Goal: Task Accomplishment & Management: Use online tool/utility

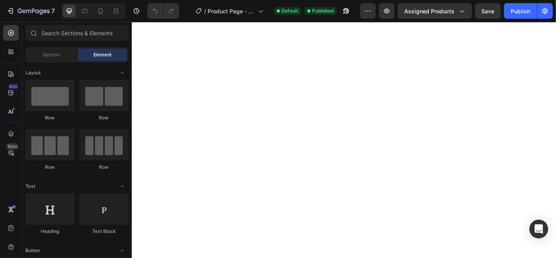
select select "586529192661877439"
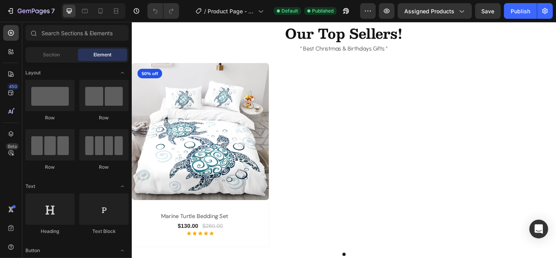
scroll to position [1661, 0]
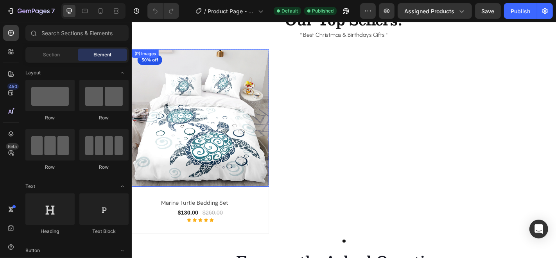
click at [272, 130] on img at bounding box center [207, 128] width 152 height 152
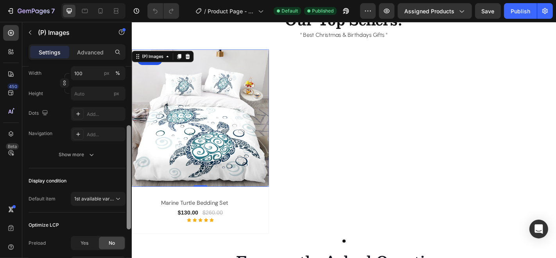
drag, startPoint x: 127, startPoint y: 81, endPoint x: 131, endPoint y: 156, distance: 75.2
click at [131, 156] on div at bounding box center [129, 177] width 4 height 104
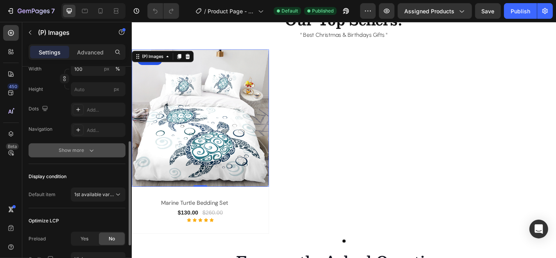
click at [91, 152] on icon "button" at bounding box center [92, 150] width 8 height 8
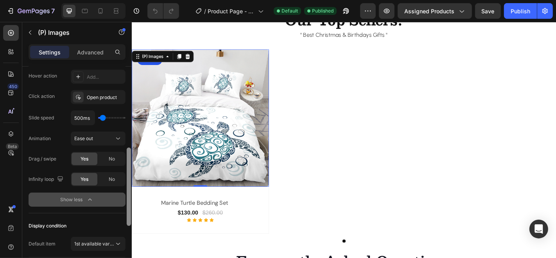
scroll to position [250, 0]
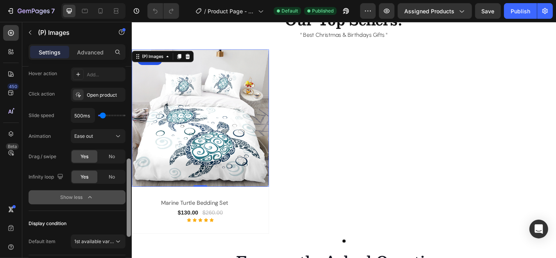
drag, startPoint x: 127, startPoint y: 174, endPoint x: 130, endPoint y: 221, distance: 47.0
click at [130, 221] on div at bounding box center [129, 197] width 4 height 78
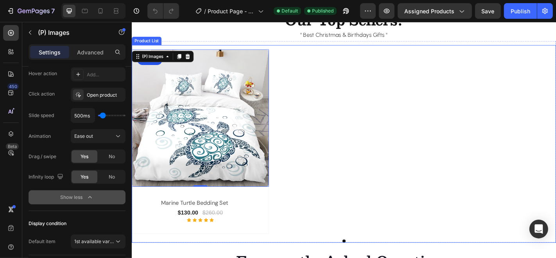
click at [325, 137] on div "(P) Images 0 50% off Product Badge Row marine turtle bedding set (P) Title $130…" at bounding box center [366, 154] width 470 height 204
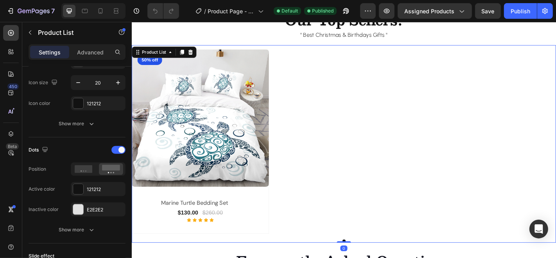
scroll to position [0, 0]
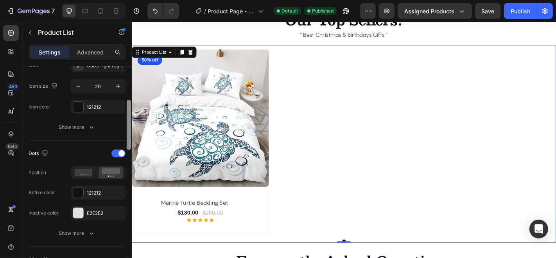
drag, startPoint x: 130, startPoint y: 91, endPoint x: 130, endPoint y: 150, distance: 58.7
click at [130, 150] on div at bounding box center [129, 125] width 4 height 50
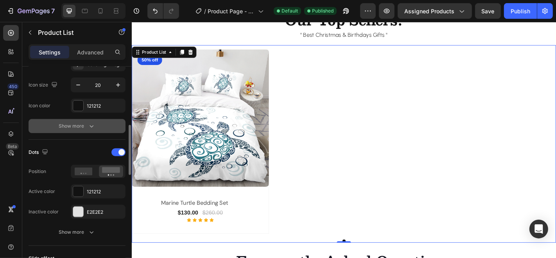
click at [92, 122] on icon "button" at bounding box center [92, 126] width 8 height 8
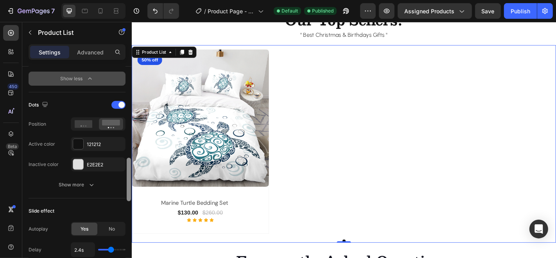
scroll to position [442, 0]
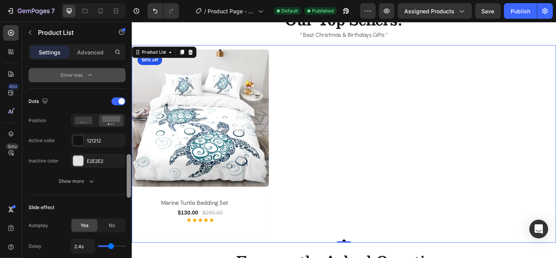
drag, startPoint x: 129, startPoint y: 154, endPoint x: 128, endPoint y: 200, distance: 45.8
click at [128, 200] on div at bounding box center [129, 172] width 6 height 214
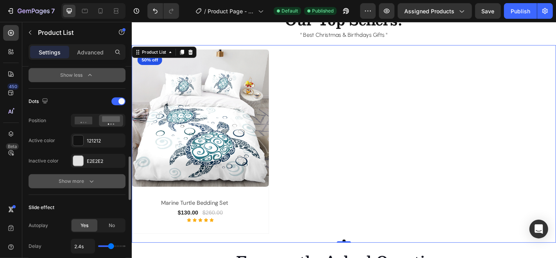
click at [86, 182] on div "Show more" at bounding box center [77, 181] width 36 height 8
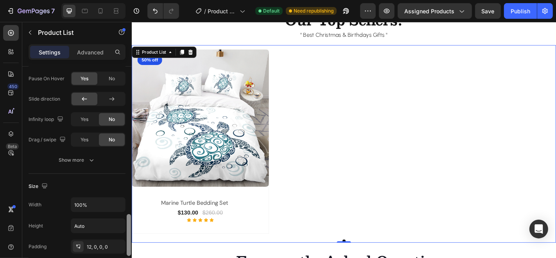
scroll to position [709, 0]
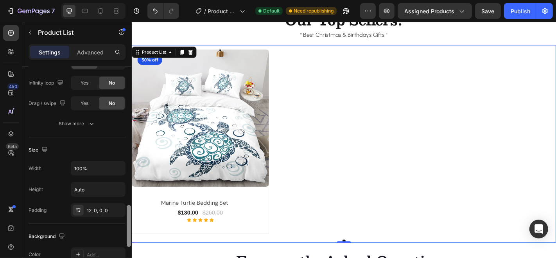
drag, startPoint x: 129, startPoint y: 178, endPoint x: 129, endPoint y: 232, distance: 54.4
click at [129, 232] on div at bounding box center [129, 226] width 4 height 42
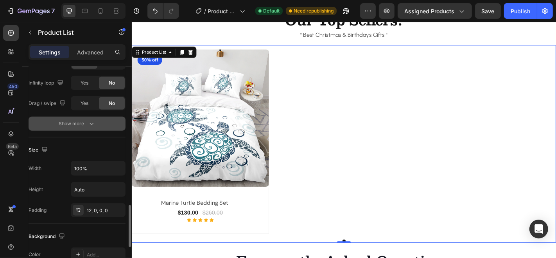
click at [86, 121] on div "Show more" at bounding box center [77, 124] width 36 height 8
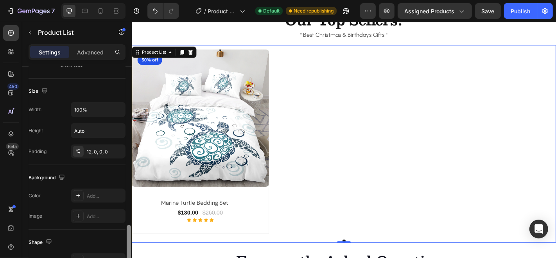
scroll to position [838, 0]
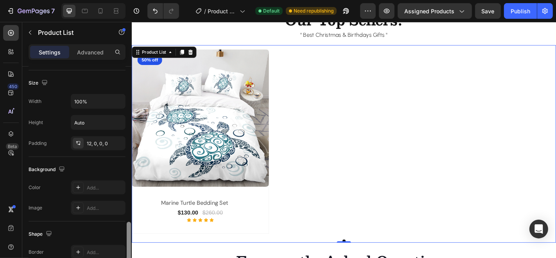
drag, startPoint x: 128, startPoint y: 214, endPoint x: 127, endPoint y: 238, distance: 23.9
click at [127, 238] on div at bounding box center [129, 242] width 4 height 40
click at [90, 142] on div "12, 0, 0, 0" at bounding box center [98, 143] width 23 height 7
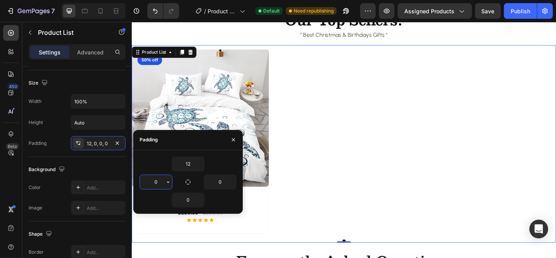
click at [163, 182] on input "0" at bounding box center [156, 182] width 32 height 14
click at [158, 163] on div "12" at bounding box center [188, 164] width 97 height 15
click at [162, 180] on input "3" at bounding box center [156, 182] width 32 height 14
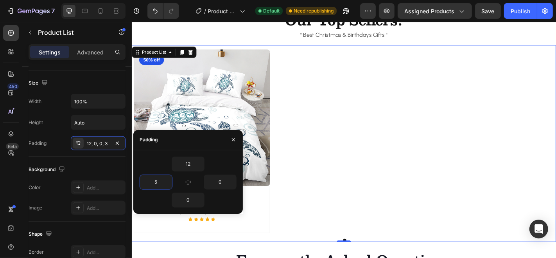
type input "5"
click at [162, 161] on div "12" at bounding box center [188, 164] width 97 height 15
click at [196, 161] on input "12" at bounding box center [188, 164] width 32 height 14
click at [200, 162] on icon "button" at bounding box center [200, 164] width 6 height 6
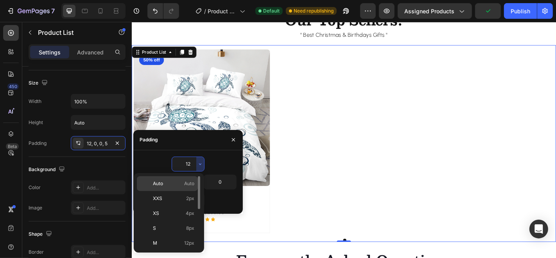
click at [179, 184] on p "Auto Auto" at bounding box center [173, 183] width 41 height 7
type input "Auto"
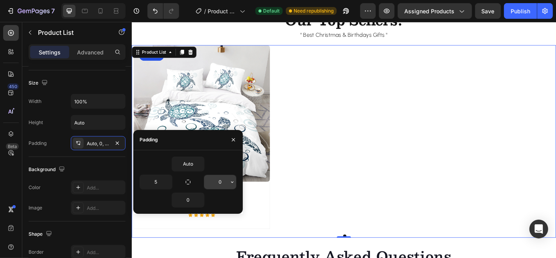
click at [224, 178] on input "0" at bounding box center [220, 182] width 32 height 14
type input "5"
type input "0"
type input "6"
type input "0"
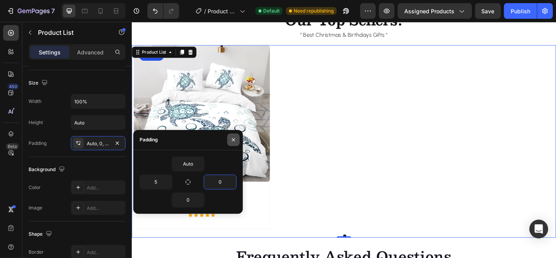
click at [234, 139] on icon "button" at bounding box center [233, 140] width 6 height 6
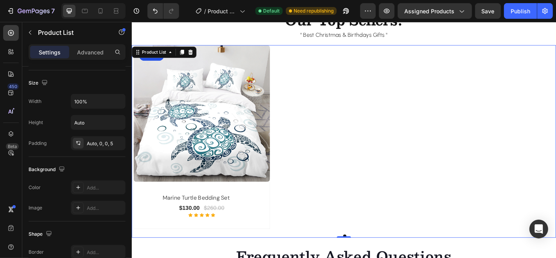
click at [435, 139] on div "(P) Images 50% off Product Badge Row marine turtle bedding set (P) Title $130.0…" at bounding box center [367, 148] width 468 height 203
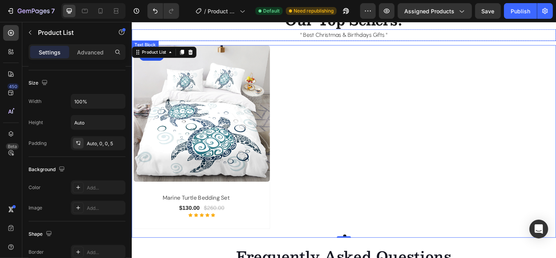
click at [543, 35] on p "" Best Christmas & Birthdays Gifts "" at bounding box center [366, 36] width 468 height 11
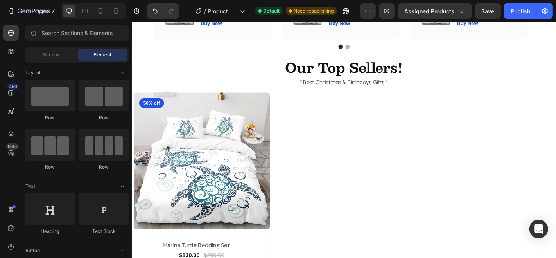
scroll to position [1630, 0]
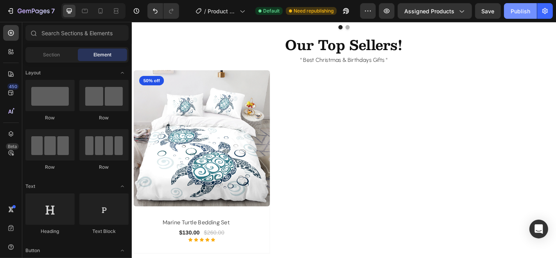
click at [521, 8] on div "Publish" at bounding box center [521, 11] width 20 height 8
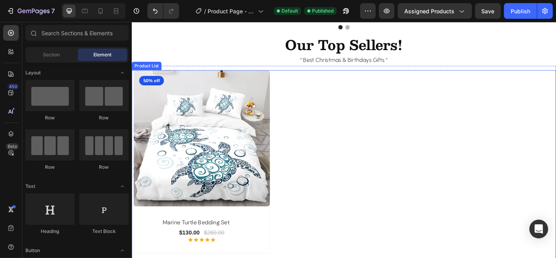
click at [353, 94] on div "(P) Images 50% off Product Badge Row marine turtle bedding set (P) Title $130.0…" at bounding box center [367, 176] width 468 height 203
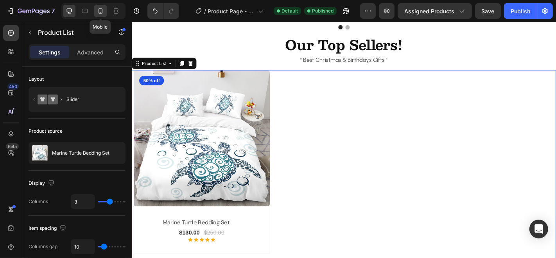
click at [95, 11] on div at bounding box center [100, 11] width 13 height 13
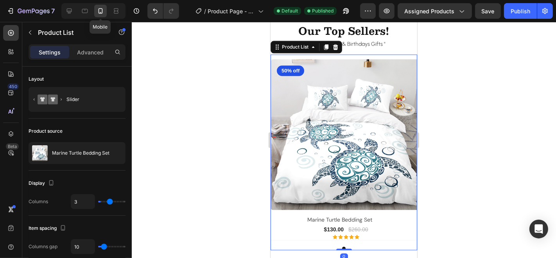
type input "1"
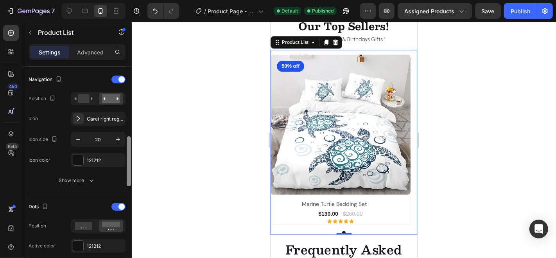
scroll to position [213, 0]
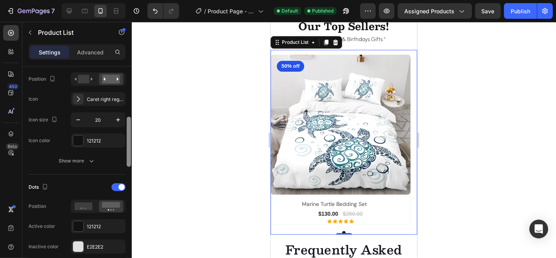
drag, startPoint x: 129, startPoint y: 94, endPoint x: 129, endPoint y: 145, distance: 50.5
click at [129, 145] on div at bounding box center [129, 142] width 4 height 50
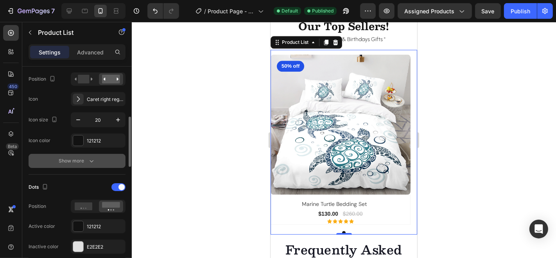
click at [92, 158] on icon "button" at bounding box center [92, 161] width 8 height 8
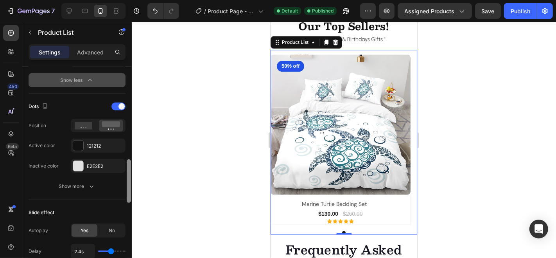
scroll to position [440, 0]
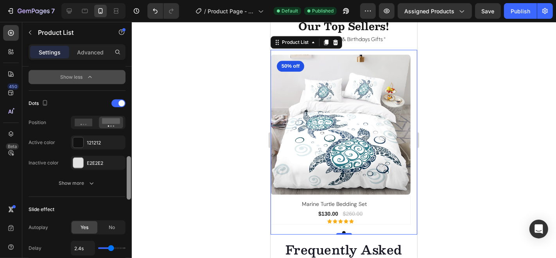
drag, startPoint x: 128, startPoint y: 134, endPoint x: 129, endPoint y: 188, distance: 54.0
click at [129, 188] on div at bounding box center [129, 177] width 4 height 43
click at [93, 184] on icon "button" at bounding box center [92, 183] width 8 height 8
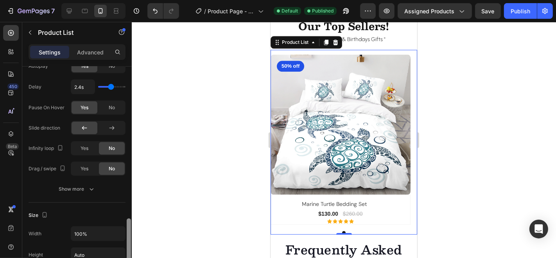
scroll to position [667, 0]
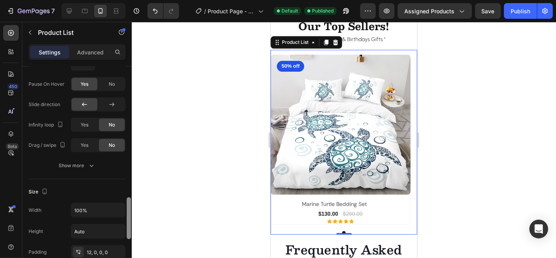
drag, startPoint x: 128, startPoint y: 168, endPoint x: 132, endPoint y: 214, distance: 46.3
click at [132, 0] on div "7 Version history / Product Page - Sep 7, 11:09:44 Default Published Preview As…" at bounding box center [278, 0] width 556 height 0
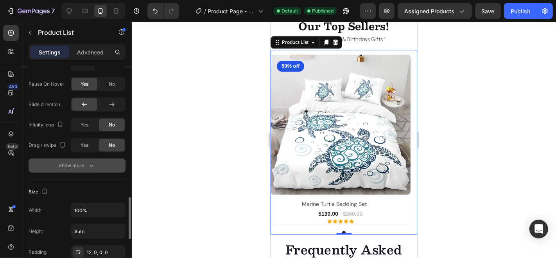
click at [88, 163] on icon "button" at bounding box center [92, 166] width 8 height 8
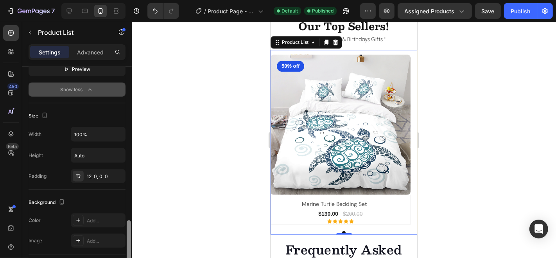
scroll to position [815, 0]
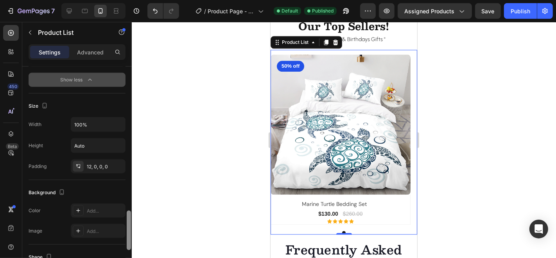
drag, startPoint x: 127, startPoint y: 209, endPoint x: 131, endPoint y: 238, distance: 29.3
click at [131, 238] on div at bounding box center [129, 168] width 6 height 214
click at [96, 159] on div "12, 0, 0, 0" at bounding box center [98, 166] width 55 height 14
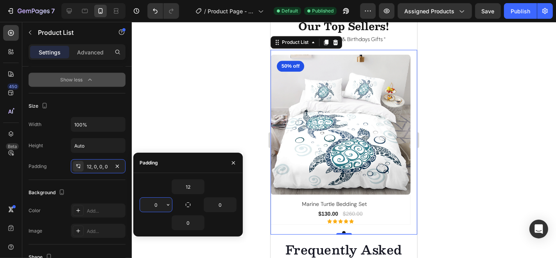
click at [160, 205] on input "0" at bounding box center [156, 205] width 32 height 14
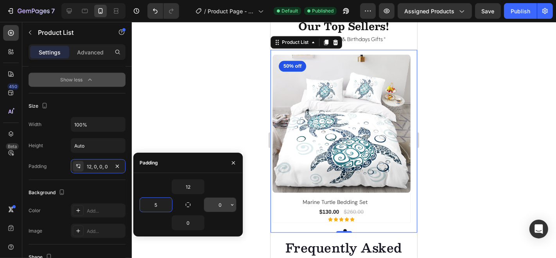
type input "5"
click at [228, 202] on input "0" at bounding box center [220, 205] width 32 height 14
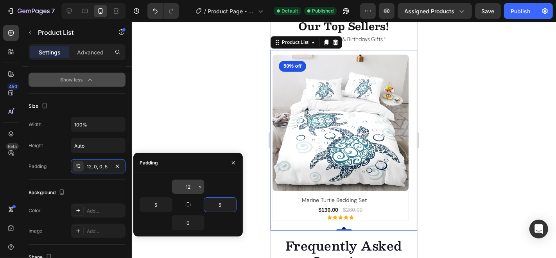
type input "5"
click at [190, 189] on input "12" at bounding box center [188, 187] width 32 height 14
type input "0"
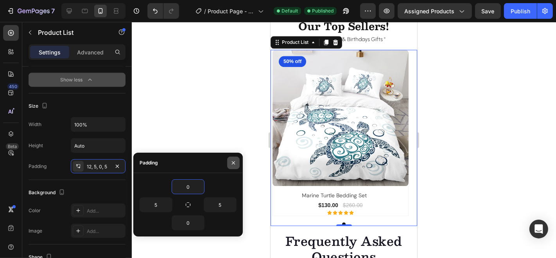
click at [233, 162] on icon "button" at bounding box center [233, 162] width 3 height 3
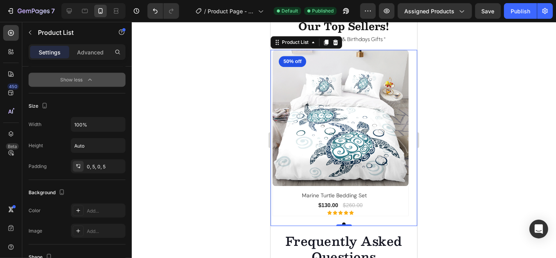
click at [231, 135] on div at bounding box center [344, 140] width 425 height 236
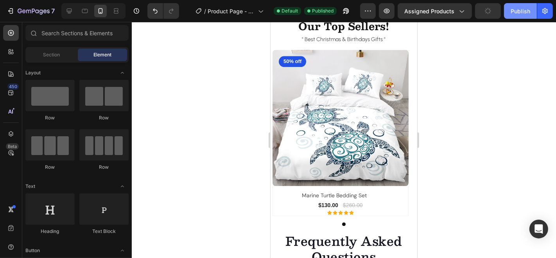
click at [518, 11] on div "Publish" at bounding box center [521, 11] width 20 height 8
click at [69, 14] on icon at bounding box center [69, 11] width 8 height 8
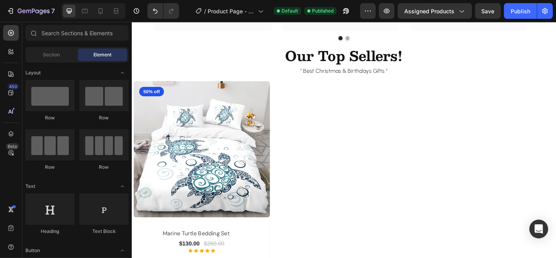
scroll to position [1647, 0]
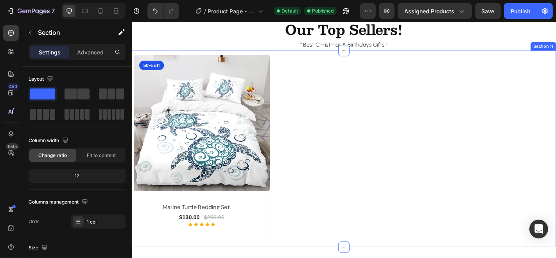
click at [307, 60] on div "(P) Images 50% off Product Badge Row marine turtle bedding set (P) Title $130.0…" at bounding box center [366, 162] width 470 height 218
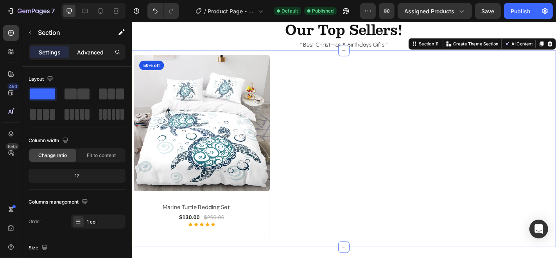
click at [90, 52] on p "Advanced" at bounding box center [90, 52] width 27 height 8
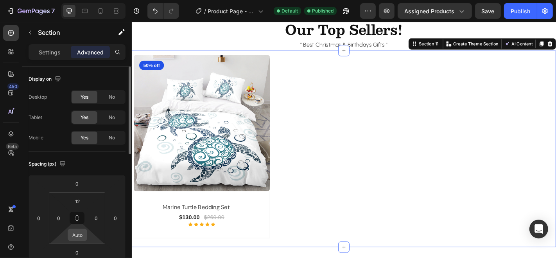
click at [84, 236] on input "Auto" at bounding box center [78, 235] width 16 height 12
click at [84, 235] on input "Auto" at bounding box center [78, 235] width 16 height 12
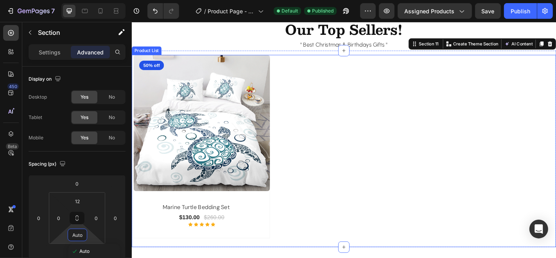
click at [299, 252] on div "(P) Images 50% off Product Badge Row marine turtle bedding set (P) Title $130.0…" at bounding box center [367, 159] width 468 height 203
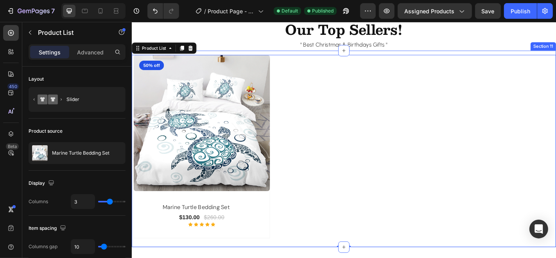
click at [306, 56] on div "(P) Images 50% off Product Badge Row marine turtle bedding set (P) Title $130.0…" at bounding box center [366, 162] width 470 height 218
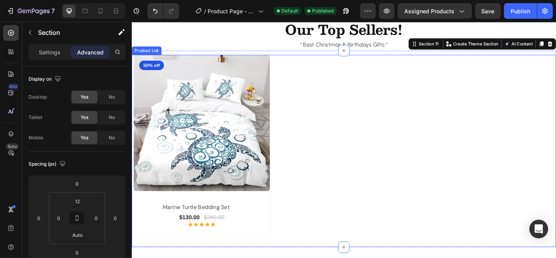
click at [355, 257] on div "(P) Images 50% off Product Badge Row marine turtle bedding set (P) Title $130.0…" at bounding box center [367, 159] width 468 height 203
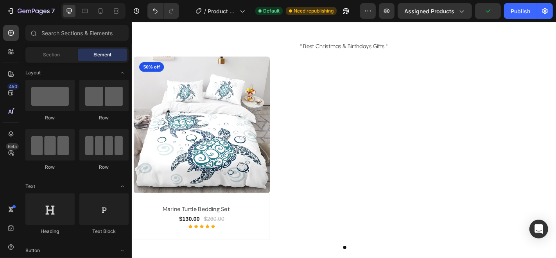
scroll to position [1681, 0]
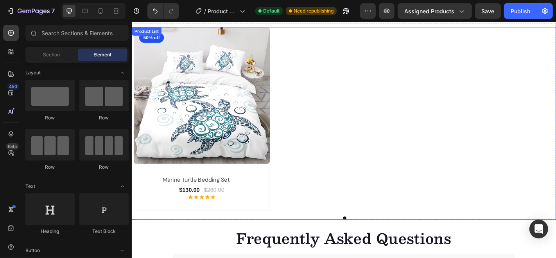
click at [349, 216] on div "(P) Images 50% off Product Badge Row marine turtle bedding set (P) Title $130.0…" at bounding box center [367, 128] width 468 height 203
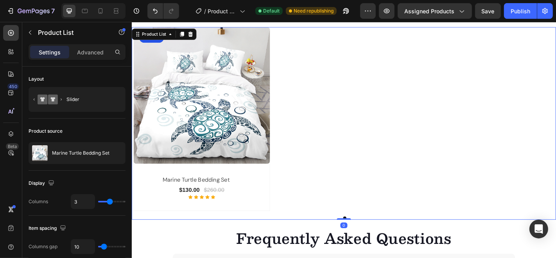
drag, startPoint x: 360, startPoint y: 239, endPoint x: 353, endPoint y: 228, distance: 13.4
click at [360, 232] on div "(P) Images 50% off Product Badge Row marine turtle bedding set (P) Title $130.0…" at bounding box center [366, 133] width 470 height 213
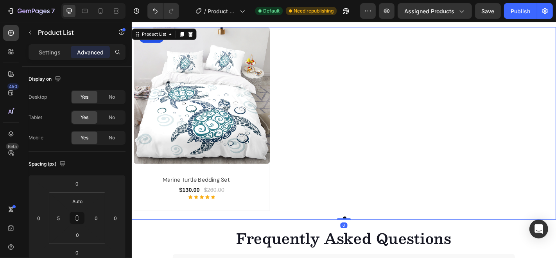
click at [317, 166] on div "(P) Images 50% off Product Badge Row marine turtle bedding set (P) Title $130.0…" at bounding box center [367, 128] width 468 height 203
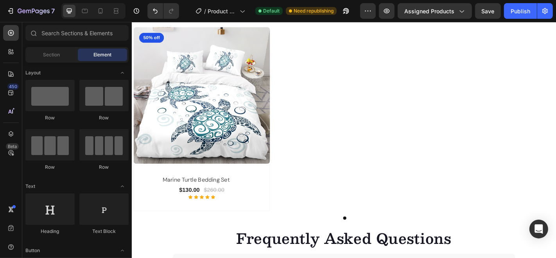
scroll to position [1639, 0]
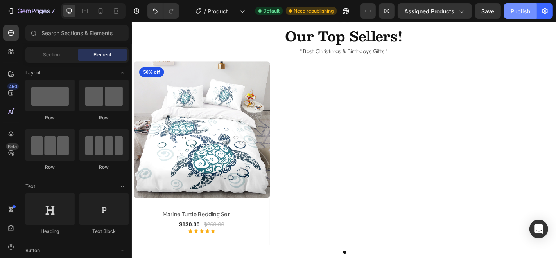
click at [522, 16] on button "Publish" at bounding box center [520, 11] width 33 height 16
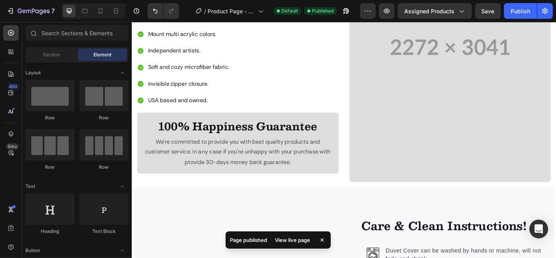
scroll to position [662, 0]
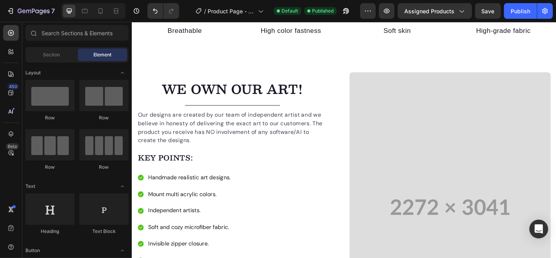
select select "586529192661877439"
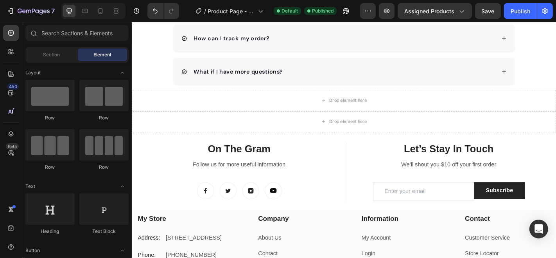
scroll to position [2135, 0]
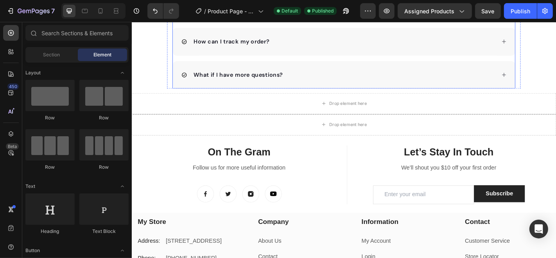
click at [541, 78] on icon at bounding box center [543, 80] width 4 height 4
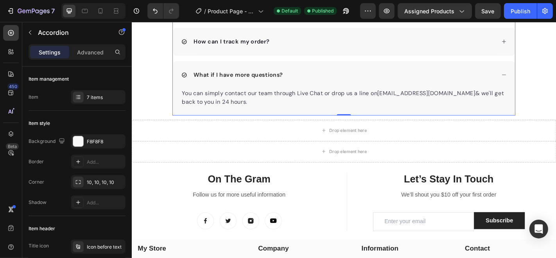
click at [540, 77] on icon at bounding box center [543, 80] width 6 height 6
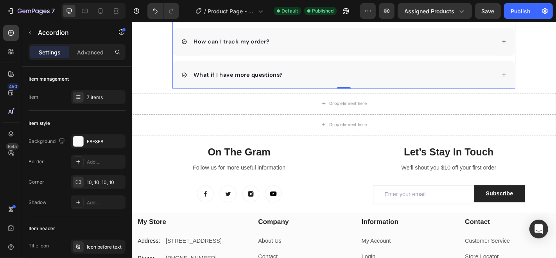
click at [541, 78] on icon at bounding box center [543, 80] width 4 height 4
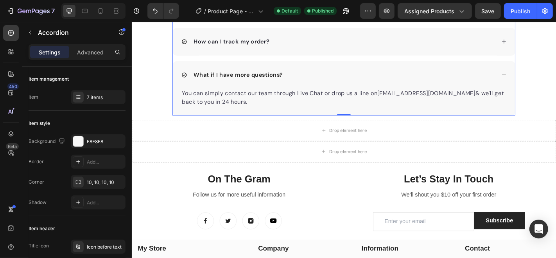
click at [540, 77] on icon at bounding box center [543, 80] width 6 height 6
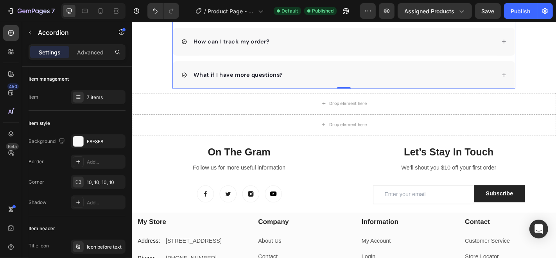
click at [541, 78] on icon at bounding box center [543, 80] width 4 height 4
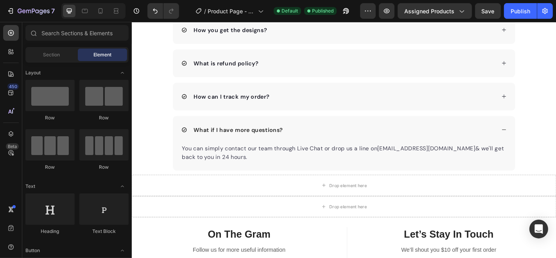
scroll to position [2064, 0]
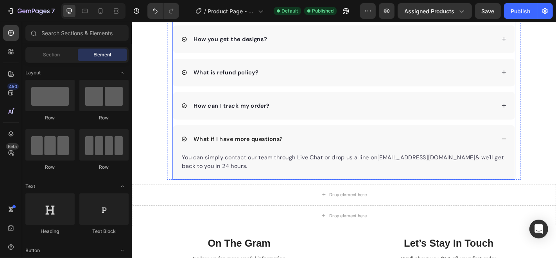
click at [540, 115] on icon at bounding box center [543, 114] width 6 height 6
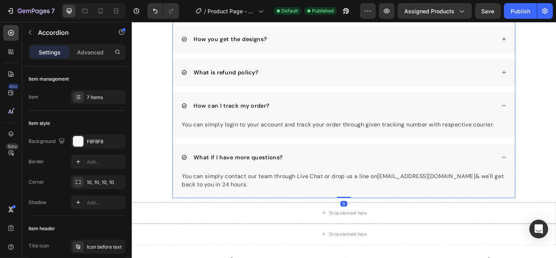
click at [540, 115] on icon at bounding box center [543, 114] width 6 height 6
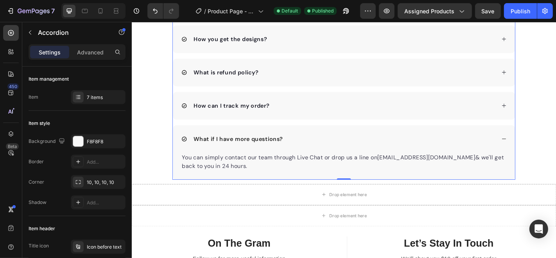
click at [540, 79] on icon at bounding box center [543, 77] width 6 height 6
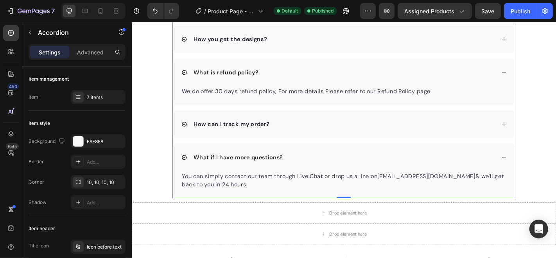
click at [540, 79] on icon at bounding box center [543, 77] width 6 height 6
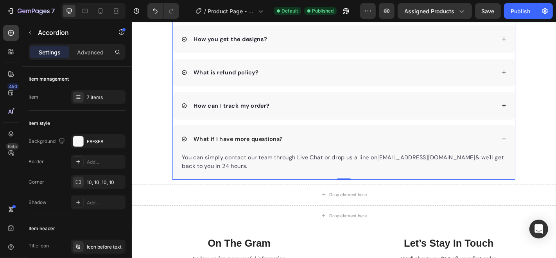
click at [540, 38] on icon at bounding box center [543, 41] width 6 height 6
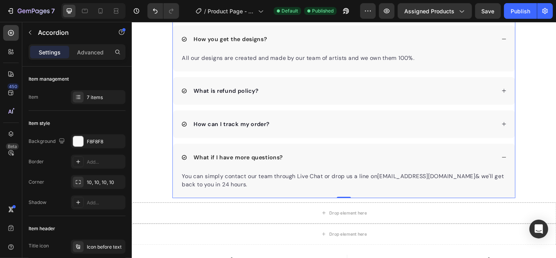
click at [540, 38] on icon at bounding box center [543, 41] width 6 height 6
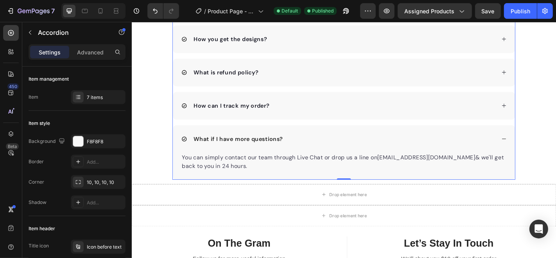
click at [540, 38] on icon at bounding box center [543, 41] width 6 height 6
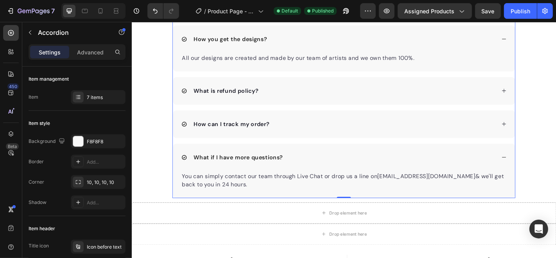
click at [540, 38] on icon at bounding box center [543, 41] width 6 height 6
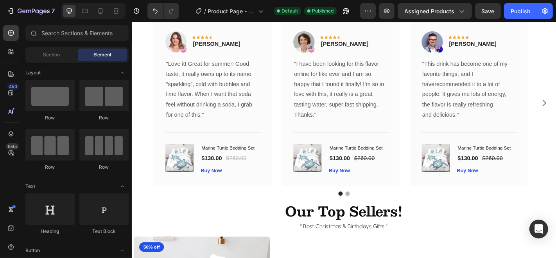
scroll to position [1447, 0]
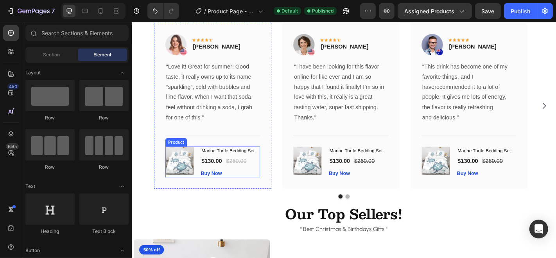
click at [205, 184] on div "(P) Images & Gallery Marine Turtle Bedding Set (P) Title $130.00 (P) Price (P) …" at bounding box center [221, 176] width 105 height 34
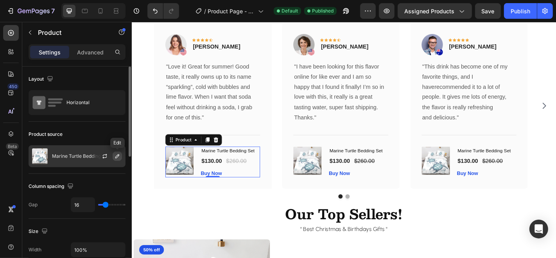
click at [119, 155] on icon "button" at bounding box center [117, 156] width 6 height 6
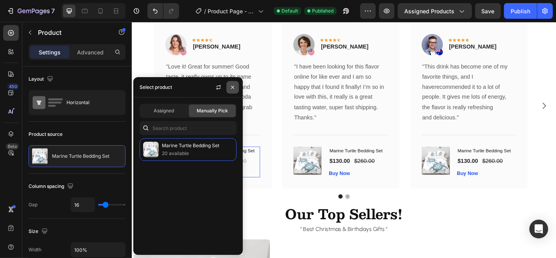
click at [233, 86] on icon "button" at bounding box center [233, 87] width 6 height 6
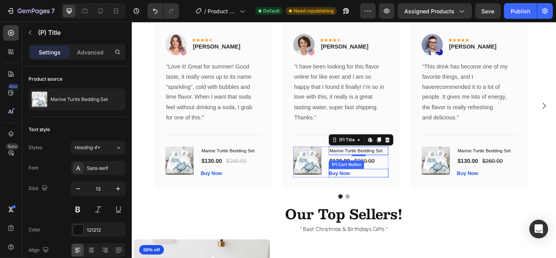
click at [383, 189] on div "Buy Now (P) Cart Button" at bounding box center [382, 188] width 66 height 9
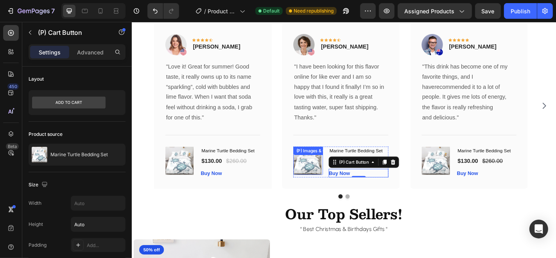
click at [341, 190] on img at bounding box center [325, 174] width 31 height 31
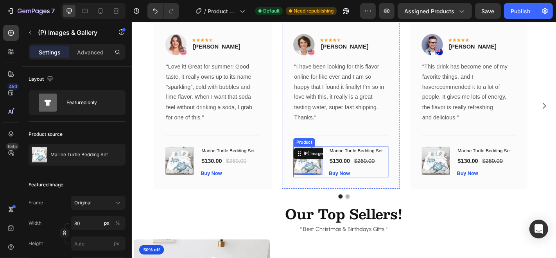
click at [346, 163] on div "(P) Images & Gallery 0 Marine Turtle Bedding Set (P) Title $130.00 (P) Price (P…" at bounding box center [362, 176] width 105 height 34
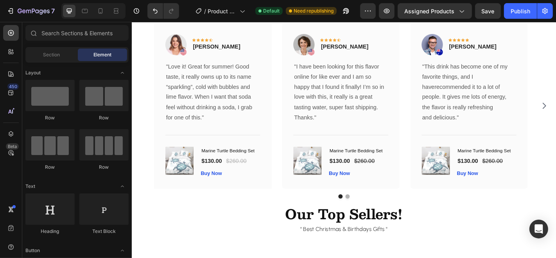
scroll to position [1408, 0]
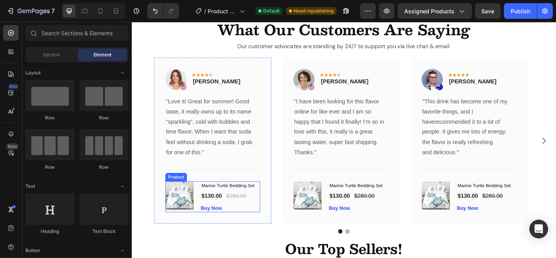
click at [268, 207] on div "Marine Turtle Bedding Set (P) Title $130.00 (P) Price (P) Price $260.00 (P) Pri…" at bounding box center [241, 215] width 66 height 34
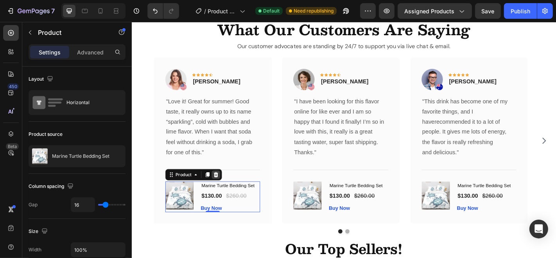
click at [223, 190] on icon at bounding box center [224, 190] width 6 height 6
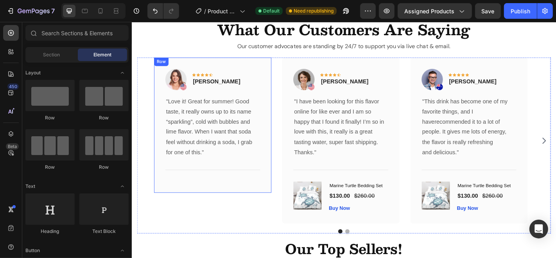
click at [229, 200] on div "Image Icon Icon Icon Icon Icon Row Rita Carroll Text block Row "Love it! Great …" at bounding box center [221, 135] width 130 height 149
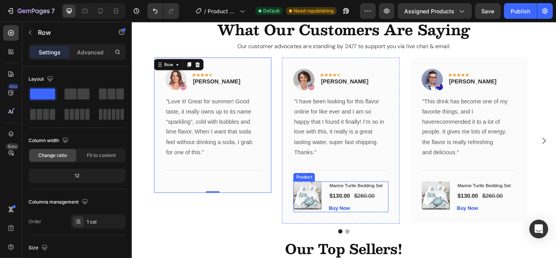
click at [344, 225] on div "(P) Images & Gallery Marine Turtle Bedding Set (P) Title $130.00 (P) Price (P) …" at bounding box center [362, 215] width 105 height 34
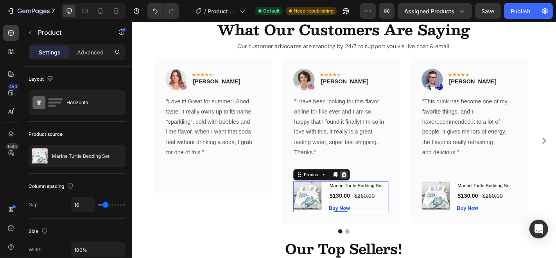
click at [366, 190] on icon at bounding box center [366, 190] width 5 height 5
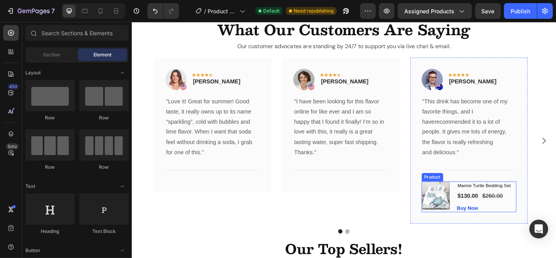
click at [488, 221] on div "(P) Images & Gallery Marine Turtle Bedding Set (P) Title $130.00 (P) Price (P) …" at bounding box center [504, 215] width 105 height 34
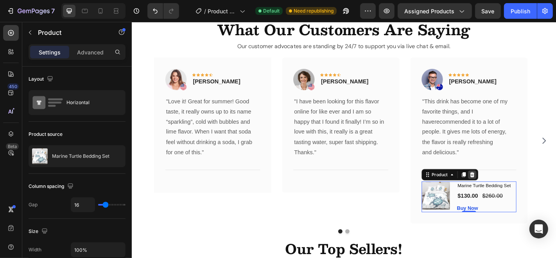
click at [509, 188] on icon at bounding box center [508, 190] width 6 height 6
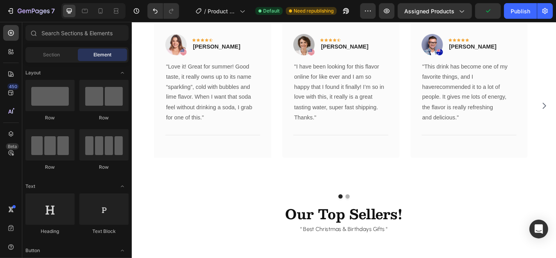
scroll to position [1410, 0]
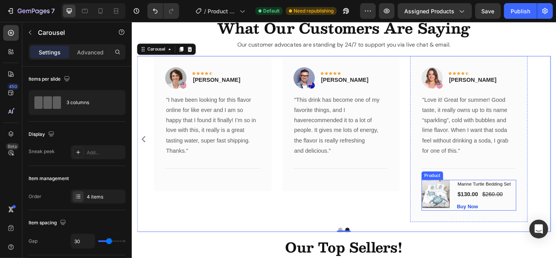
click at [488, 208] on div "(P) Images & Gallery Marine Turtle Bedding Set (P) Title $130.00 (P) Price (P) …" at bounding box center [504, 213] width 105 height 34
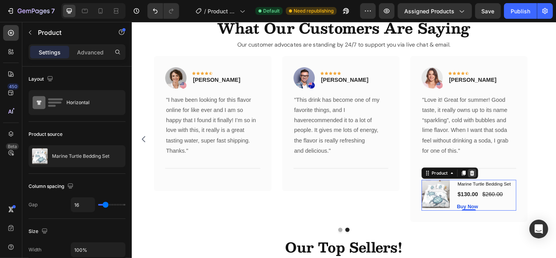
click at [508, 188] on icon at bounding box center [508, 188] width 6 height 6
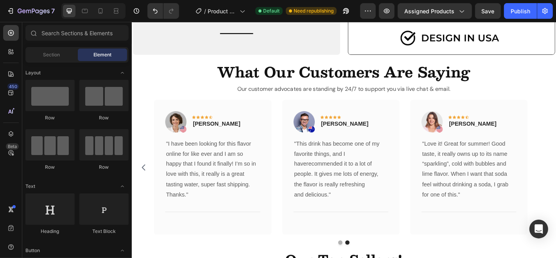
scroll to position [1397, 0]
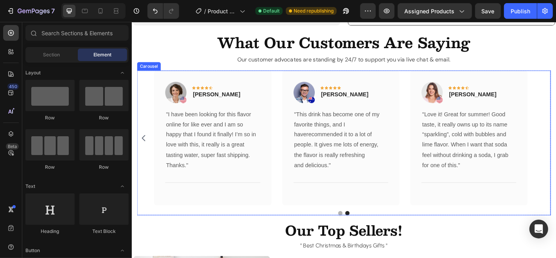
click at [143, 145] on icon "Carousel Back Arrow" at bounding box center [144, 149] width 9 height 9
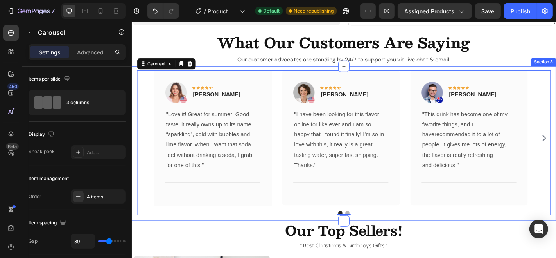
click at [338, 232] on div "Image Icon Icon Icon Icon Icon Row Rita Carroll Text block Row "Love it! Great …" at bounding box center [366, 155] width 470 height 171
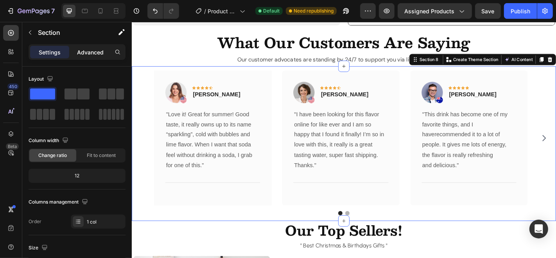
click at [89, 54] on p "Advanced" at bounding box center [90, 52] width 27 height 8
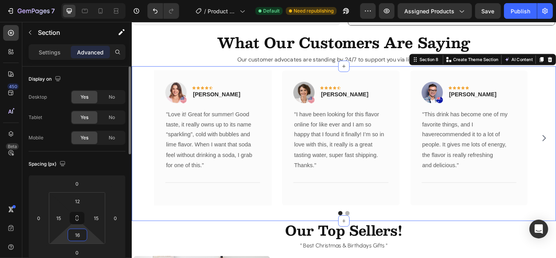
click at [83, 232] on input "16" at bounding box center [78, 235] width 16 height 12
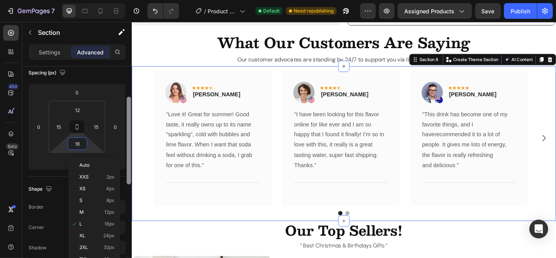
drag, startPoint x: 130, startPoint y: 145, endPoint x: 128, endPoint y: 183, distance: 38.0
click at [128, 183] on div at bounding box center [129, 141] width 4 height 88
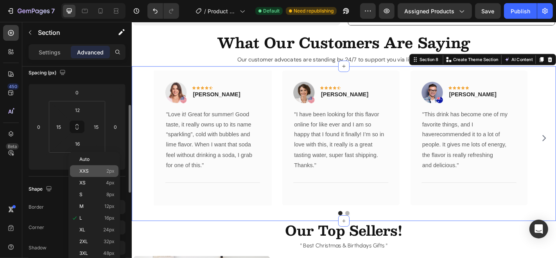
scroll to position [92, 0]
click at [90, 159] on p "Auto" at bounding box center [96, 159] width 35 height 5
type input "Auto"
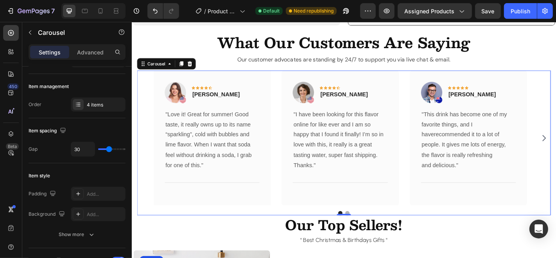
scroll to position [0, 0]
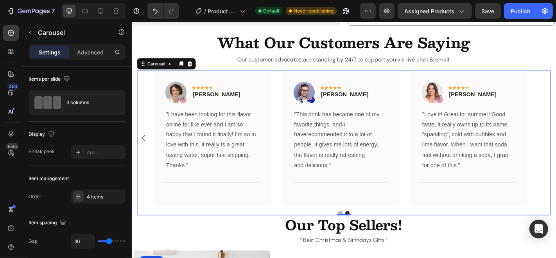
click at [144, 146] on icon "Carousel Back Arrow" at bounding box center [144, 149] width 9 height 9
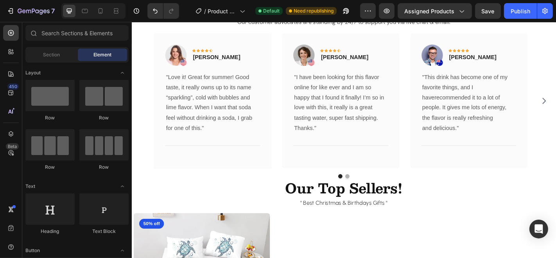
scroll to position [1392, 0]
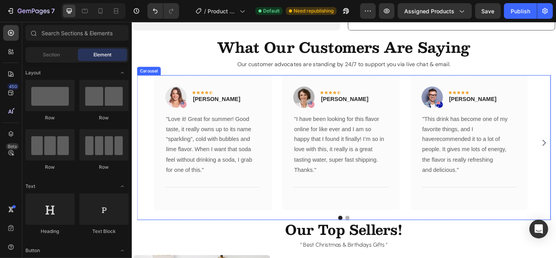
click at [292, 178] on div "Image Icon Icon Icon Icon Icon Row Rita Carroll Text block Row "Love it! Great …" at bounding box center [366, 155] width 420 height 149
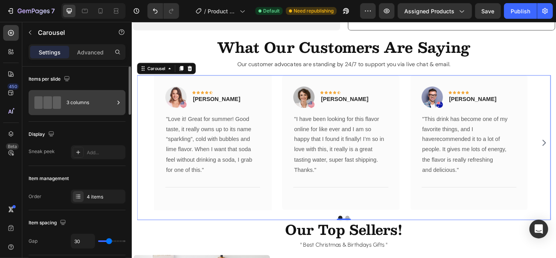
click at [102, 99] on div "3 columns" at bounding box center [91, 103] width 48 height 18
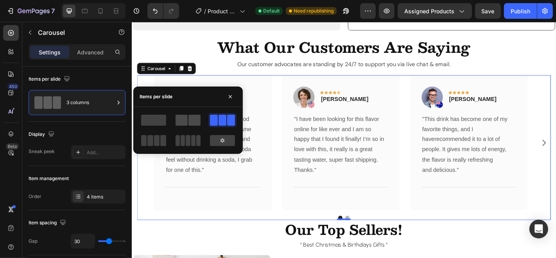
click at [183, 123] on span at bounding box center [182, 120] width 12 height 11
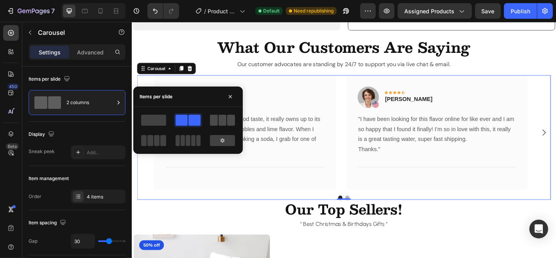
click at [225, 115] on span at bounding box center [223, 120] width 8 height 11
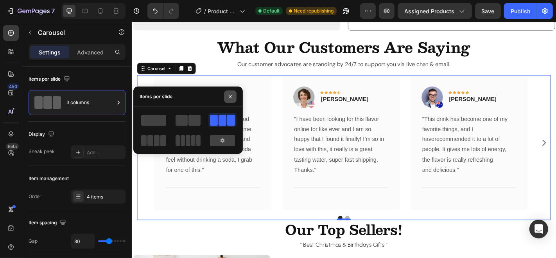
click at [230, 95] on icon "button" at bounding box center [230, 97] width 6 height 6
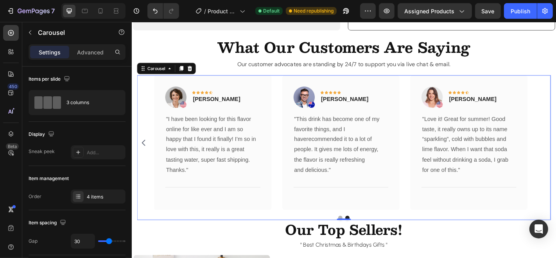
click at [435, 213] on div "Image Icon Icon Icon Icon Icon Row Rita Carroll Text block Row "Love it! Great …" at bounding box center [366, 155] width 420 height 149
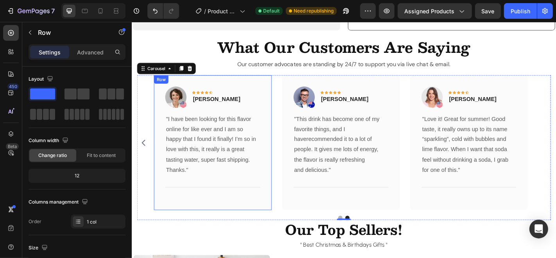
click at [284, 103] on div "Image Icon Icon Icon Icon Icon Row Olivia Rowse Text block Row "I have been loo…" at bounding box center [221, 155] width 130 height 149
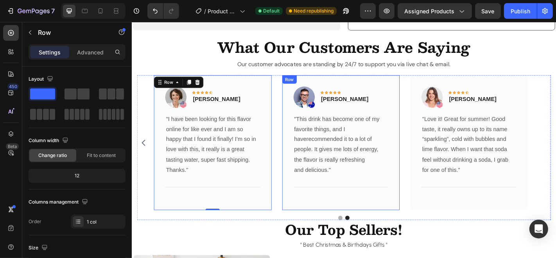
click at [298, 109] on div "Image Icon Icon Icon Icon Icon Row Timothy Joseph Text block Row "This drink ha…" at bounding box center [363, 155] width 130 height 149
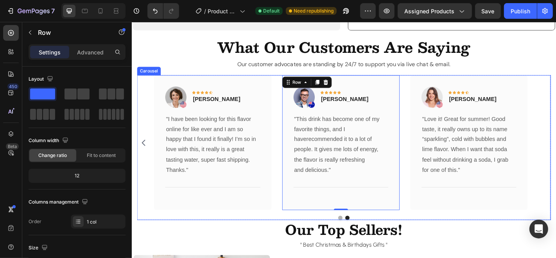
click at [291, 98] on div "Image Icon Icon Icon Icon Icon Row Rita Carroll Text block Row "Love it! Great …" at bounding box center [366, 155] width 420 height 149
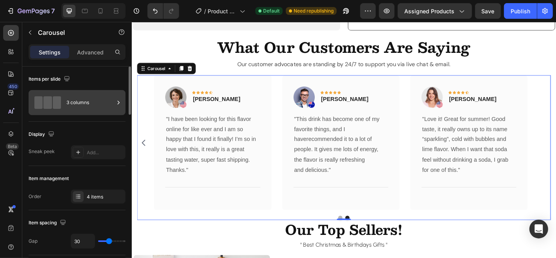
click at [109, 108] on div "3 columns" at bounding box center [91, 103] width 48 height 18
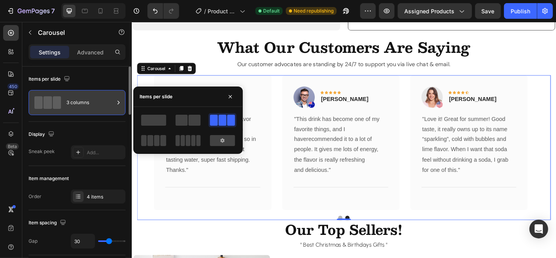
click at [109, 108] on div "3 columns" at bounding box center [91, 103] width 48 height 18
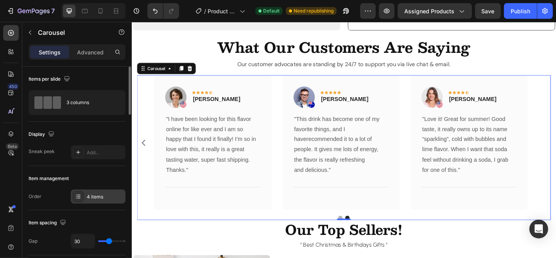
click at [108, 196] on div "4 items" at bounding box center [105, 196] width 37 height 7
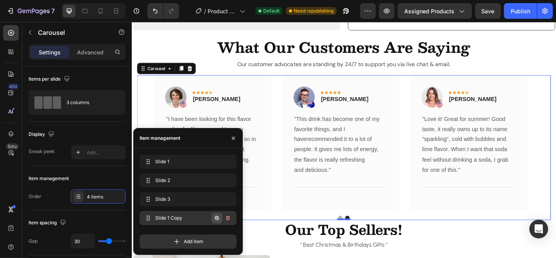
click at [218, 217] on icon "button" at bounding box center [217, 218] width 4 height 4
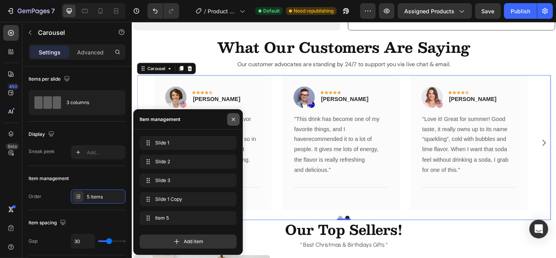
click at [234, 119] on icon "button" at bounding box center [233, 119] width 3 height 3
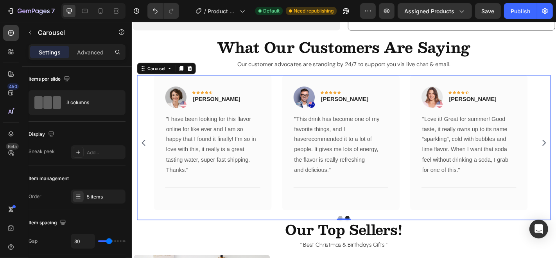
click at [144, 151] on icon "Carousel Back Arrow" at bounding box center [144, 155] width 9 height 9
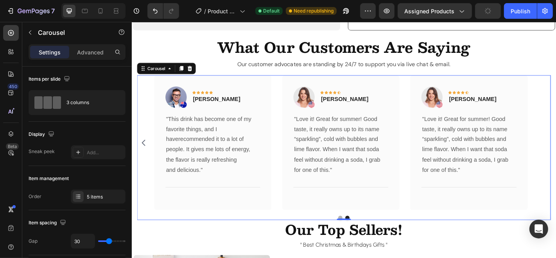
click at [145, 151] on icon "Carousel Back Arrow" at bounding box center [144, 155] width 9 height 9
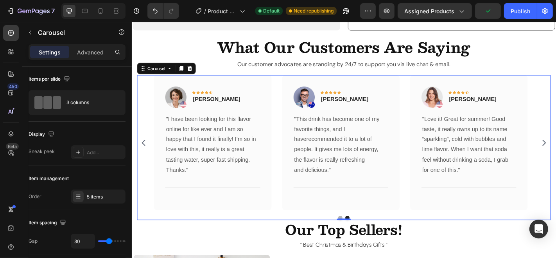
click at [145, 151] on icon "Carousel Back Arrow" at bounding box center [144, 155] width 9 height 9
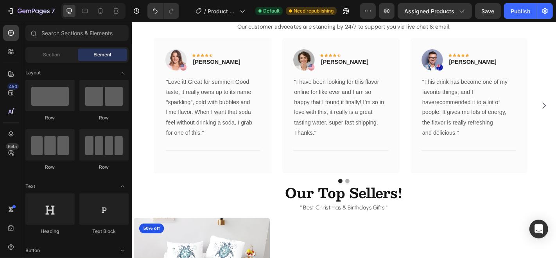
scroll to position [1422, 0]
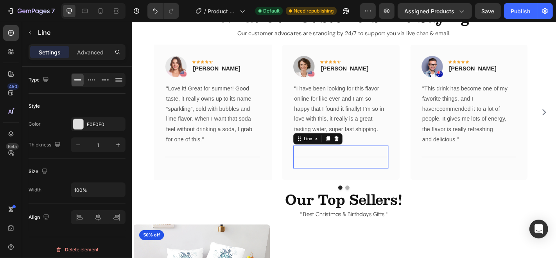
click at [375, 169] on div "Title Line 0" at bounding box center [362, 170] width 105 height 25
click at [113, 10] on icon at bounding box center [116, 11] width 8 height 8
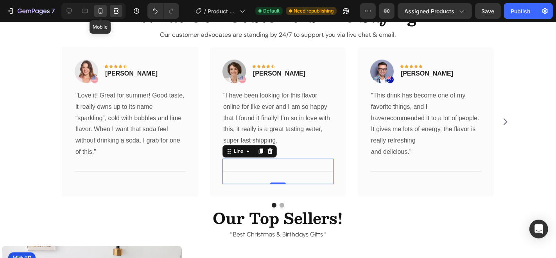
click at [101, 11] on icon at bounding box center [101, 11] width 8 height 8
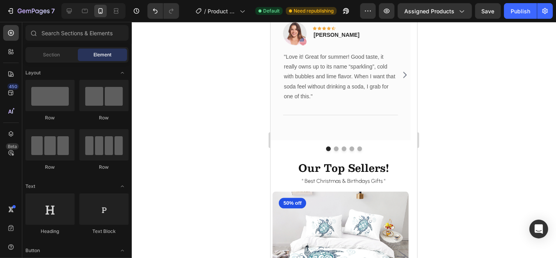
scroll to position [1423, 0]
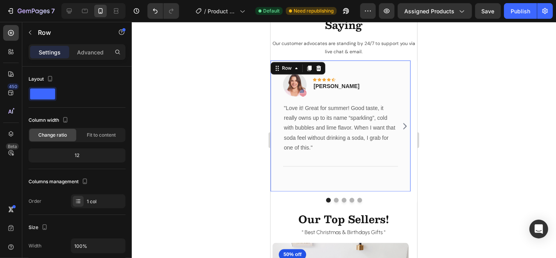
click at [370, 185] on div "Image Icon Icon Icon Icon Icon Row Rita Carroll Text block Row "Love it! Great …" at bounding box center [340, 125] width 140 height 131
click at [92, 50] on p "Advanced" at bounding box center [90, 52] width 27 height 8
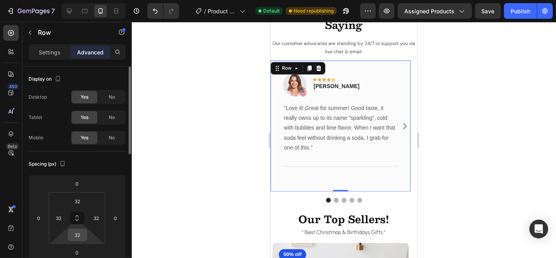
click at [77, 238] on input "32" at bounding box center [78, 235] width 16 height 12
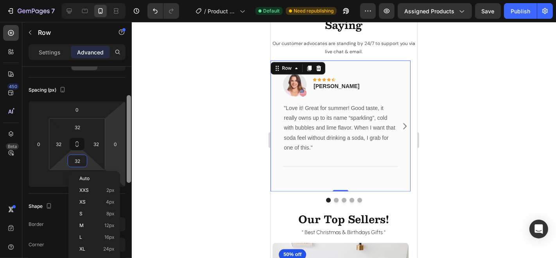
drag, startPoint x: 130, startPoint y: 141, endPoint x: 122, endPoint y: 178, distance: 37.7
click at [128, 172] on div at bounding box center [129, 139] width 4 height 88
type input "2"
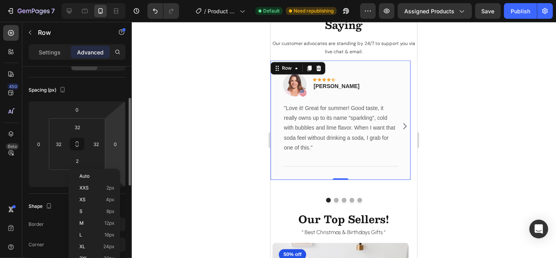
scroll to position [75, 0]
click at [97, 187] on p "XXS 2px" at bounding box center [96, 187] width 35 height 5
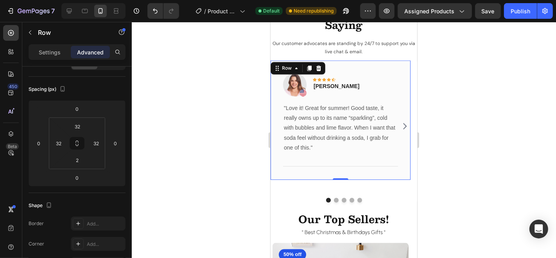
click at [218, 132] on div at bounding box center [344, 140] width 425 height 236
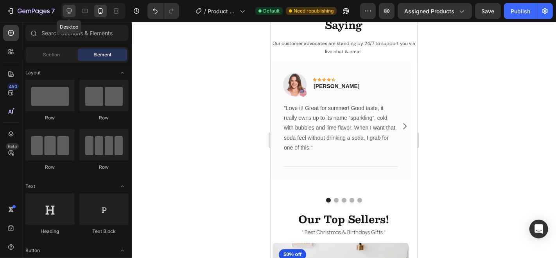
click at [66, 9] on icon at bounding box center [69, 11] width 8 height 8
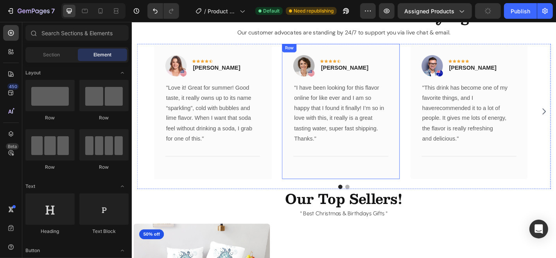
click at [422, 193] on div "Image Icon Icon Icon Icon Icon Row Olivia Rowse Text block Row "I have been loo…" at bounding box center [363, 120] width 130 height 149
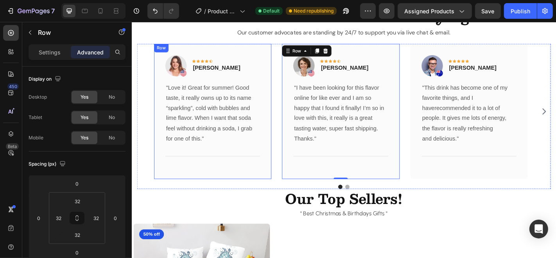
click at [238, 191] on div "Image Icon Icon Icon Icon Icon Row Rita Carroll Text block Row "Love it! Great …" at bounding box center [221, 120] width 130 height 149
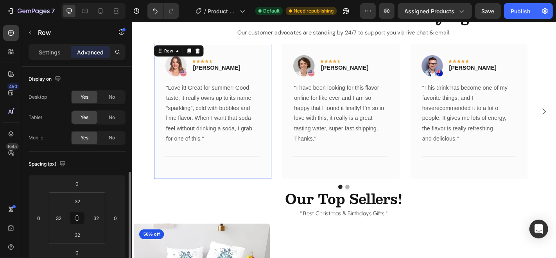
scroll to position [75, 0]
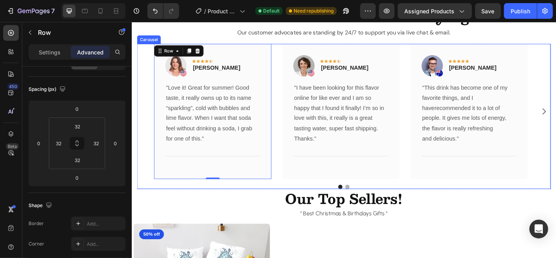
click at [293, 47] on div "Image Icon Icon Icon Icon Icon Row Rita Carroll Text block Row "Love it! Great …" at bounding box center [366, 120] width 420 height 149
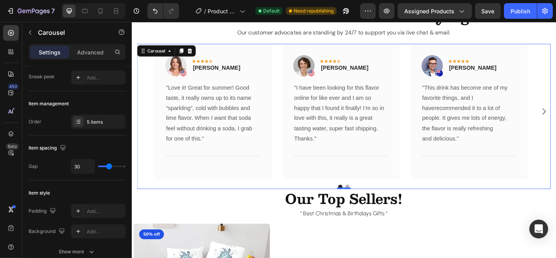
scroll to position [0, 0]
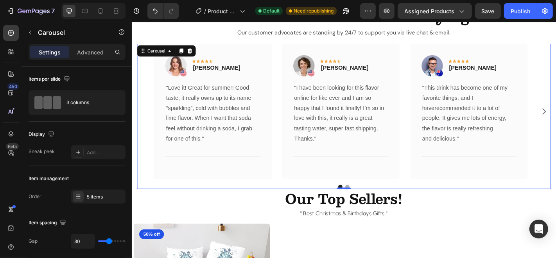
click at [288, 191] on div "Image Icon Icon Icon Icon Icon Row Rita Carroll Text block Row "Love it! Great …" at bounding box center [366, 120] width 420 height 149
click at [280, 191] on div "Image Icon Icon Icon Icon Icon Row Rita Carroll Text block Row "Love it! Great …" at bounding box center [221, 120] width 130 height 149
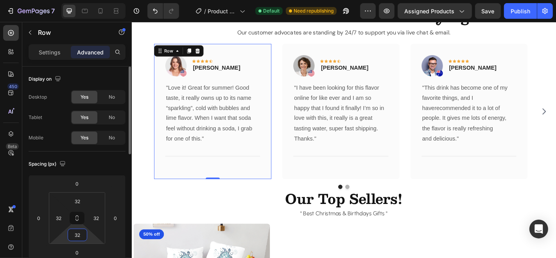
click at [80, 237] on input "32" at bounding box center [78, 235] width 16 height 12
click at [89, 253] on span "Auto" at bounding box center [84, 250] width 10 height 5
type input "Auto"
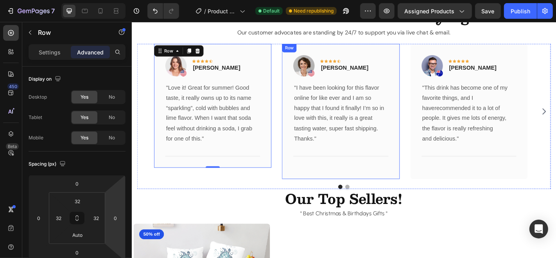
click at [337, 188] on div "Image Icon Icon Icon Icon Icon Row Olivia Rowse Text block Row "I have been loo…" at bounding box center [363, 120] width 130 height 149
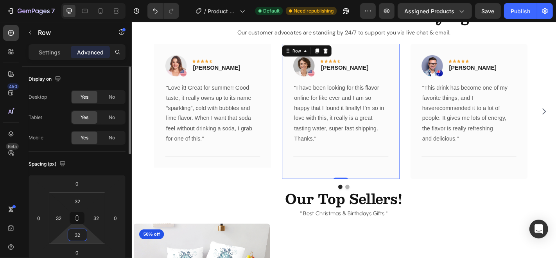
click at [78, 239] on input "32" at bounding box center [78, 235] width 16 height 12
click at [86, 253] on span "Auto" at bounding box center [84, 250] width 10 height 5
type input "Auto"
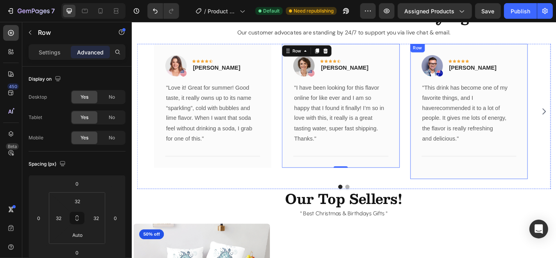
click at [454, 188] on div "Image Icon Icon Icon Icon Icon Row Timothy Joseph Text block Row "This drink ha…" at bounding box center [505, 120] width 130 height 149
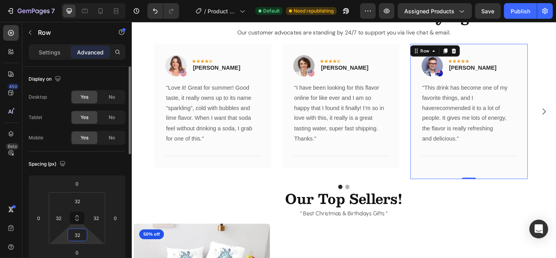
click at [76, 233] on input "32" at bounding box center [78, 235] width 16 height 12
click at [86, 251] on span "Auto" at bounding box center [84, 250] width 10 height 5
type input "Auto"
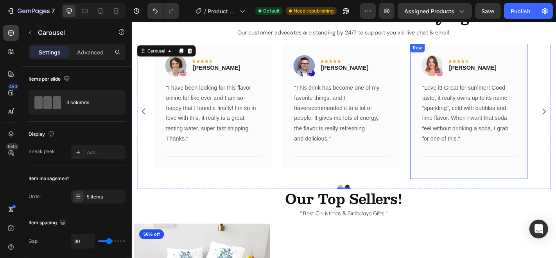
click at [471, 182] on div "Image Icon Icon Icon Icon Icon Row Rita Carroll Text block Row "Love it! Great …" at bounding box center [505, 120] width 130 height 149
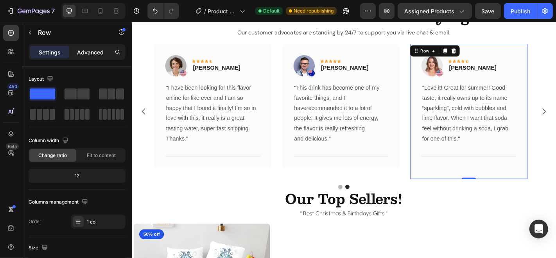
click at [88, 54] on p "Advanced" at bounding box center [90, 52] width 27 height 8
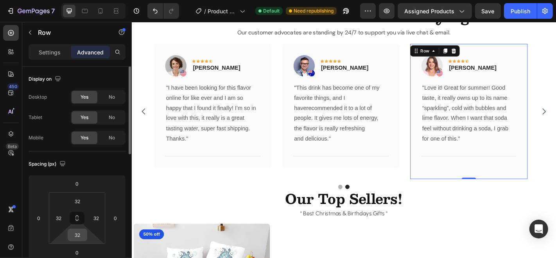
click at [80, 241] on div "32" at bounding box center [78, 235] width 20 height 13
click at [86, 251] on span "Auto" at bounding box center [84, 250] width 10 height 5
type input "Auto"
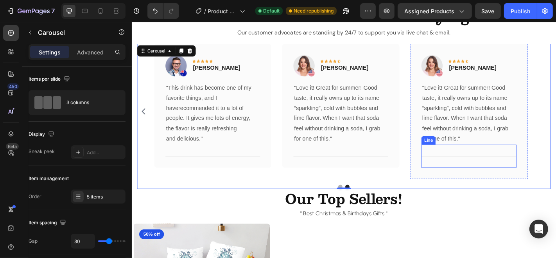
click at [495, 182] on div "Title Line" at bounding box center [504, 169] width 105 height 25
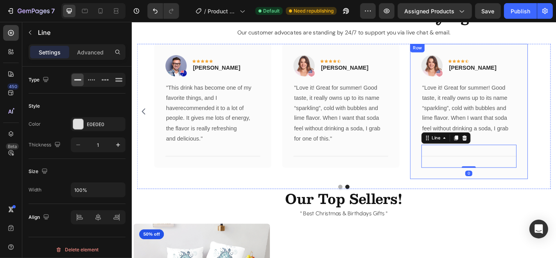
click at [468, 190] on div "Image Icon Icon Icon Icon Icon Row Rita Carroll Text block Row "Love it! Great …" at bounding box center [505, 120] width 130 height 149
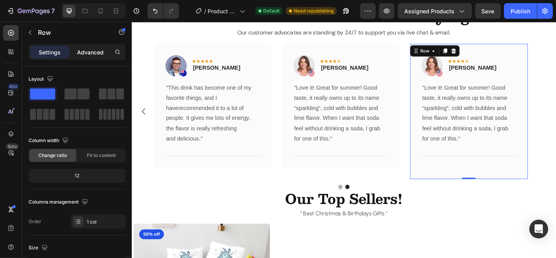
click at [92, 55] on p "Advanced" at bounding box center [90, 52] width 27 height 8
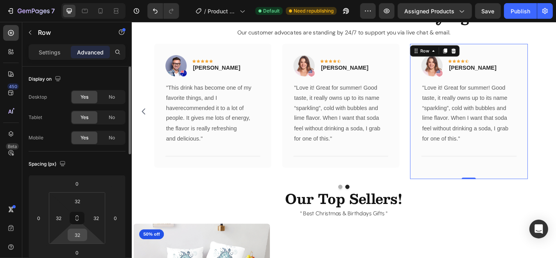
click at [75, 234] on input "32" at bounding box center [78, 235] width 16 height 12
click at [86, 249] on span "Auto" at bounding box center [84, 250] width 10 height 5
type input "Auto"
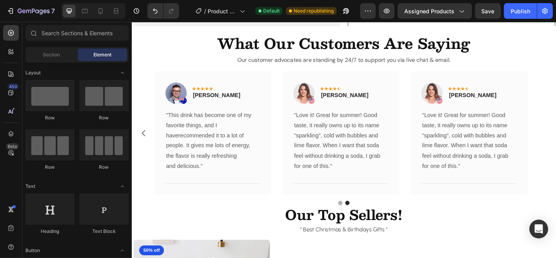
scroll to position [1386, 0]
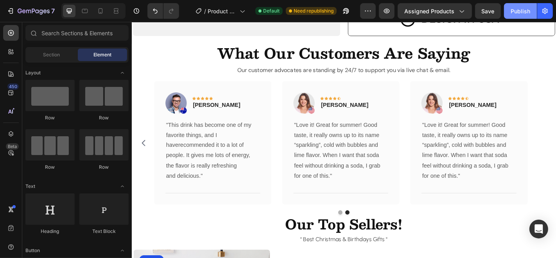
click at [518, 12] on div "Publish" at bounding box center [521, 11] width 20 height 8
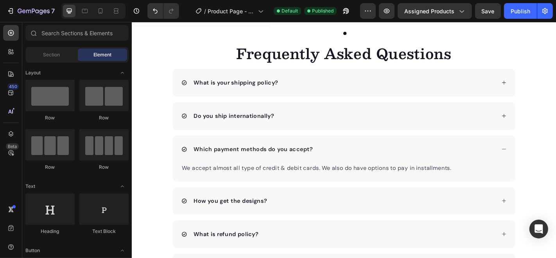
scroll to position [1839, 0]
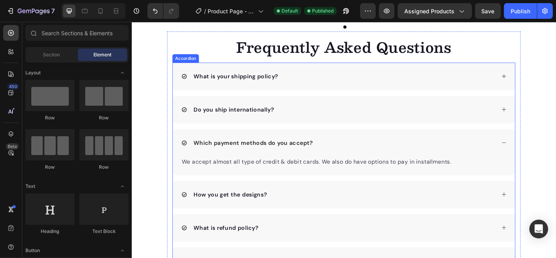
click at [540, 115] on icon at bounding box center [543, 118] width 6 height 6
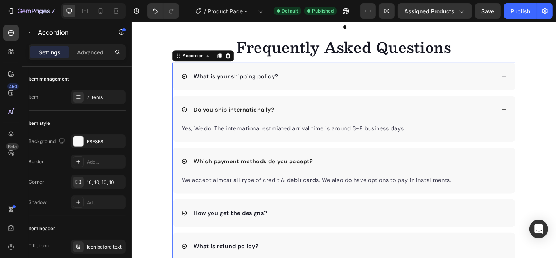
click at [540, 115] on icon at bounding box center [543, 118] width 6 height 6
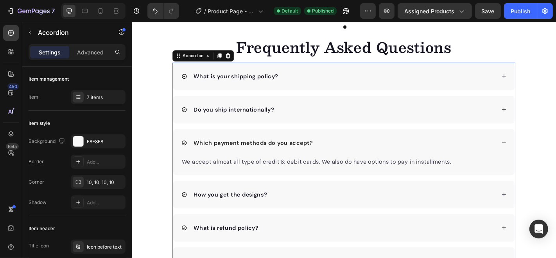
click at [542, 85] on div "What is your shipping policy?" at bounding box center [366, 82] width 379 height 31
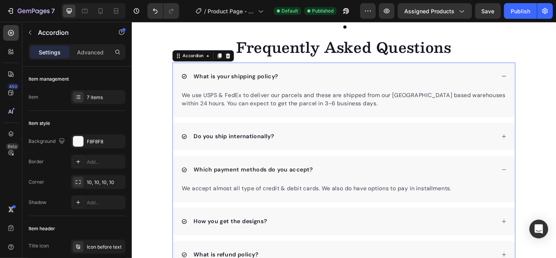
click at [542, 85] on div "What is your shipping policy?" at bounding box center [366, 82] width 379 height 31
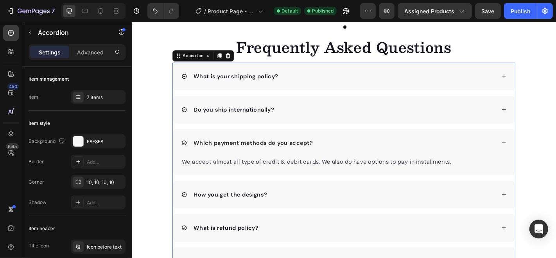
click at [542, 85] on div "What is your shipping policy?" at bounding box center [366, 82] width 379 height 31
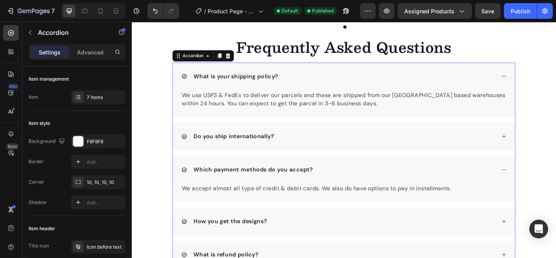
click at [542, 85] on div "What is your shipping policy?" at bounding box center [366, 82] width 379 height 31
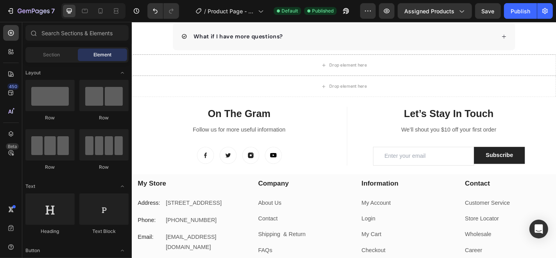
scroll to position [2128, 0]
